Goal: Navigation & Orientation: Find specific page/section

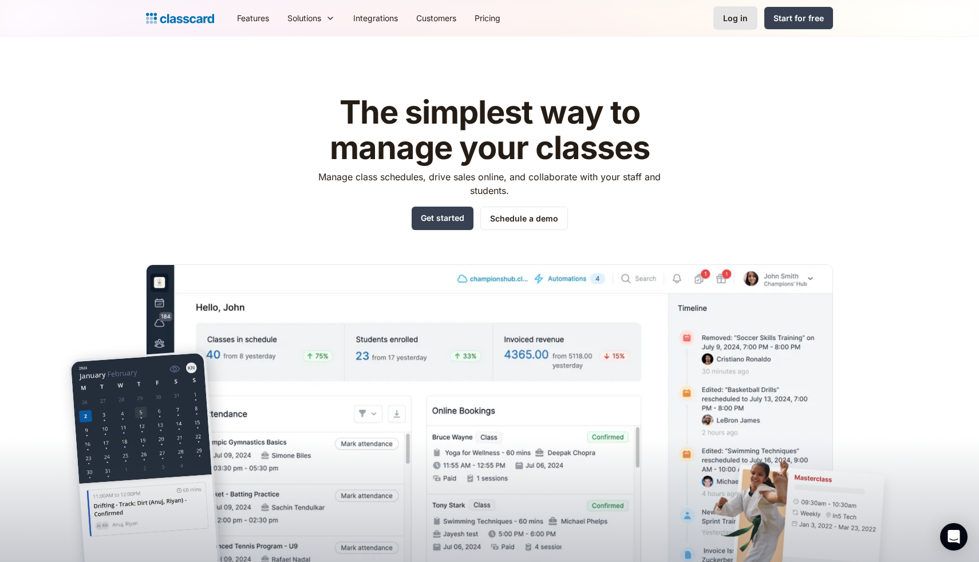
click at [726, 20] on div "Log in" at bounding box center [735, 18] width 25 height 12
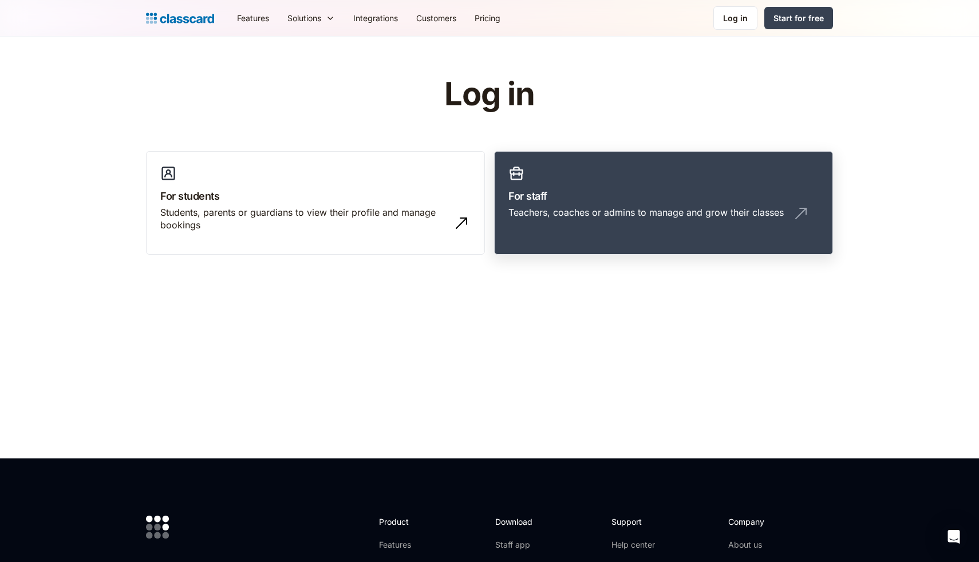
click at [554, 203] on h3 "For staff" at bounding box center [664, 195] width 310 height 15
